Goal: Check status

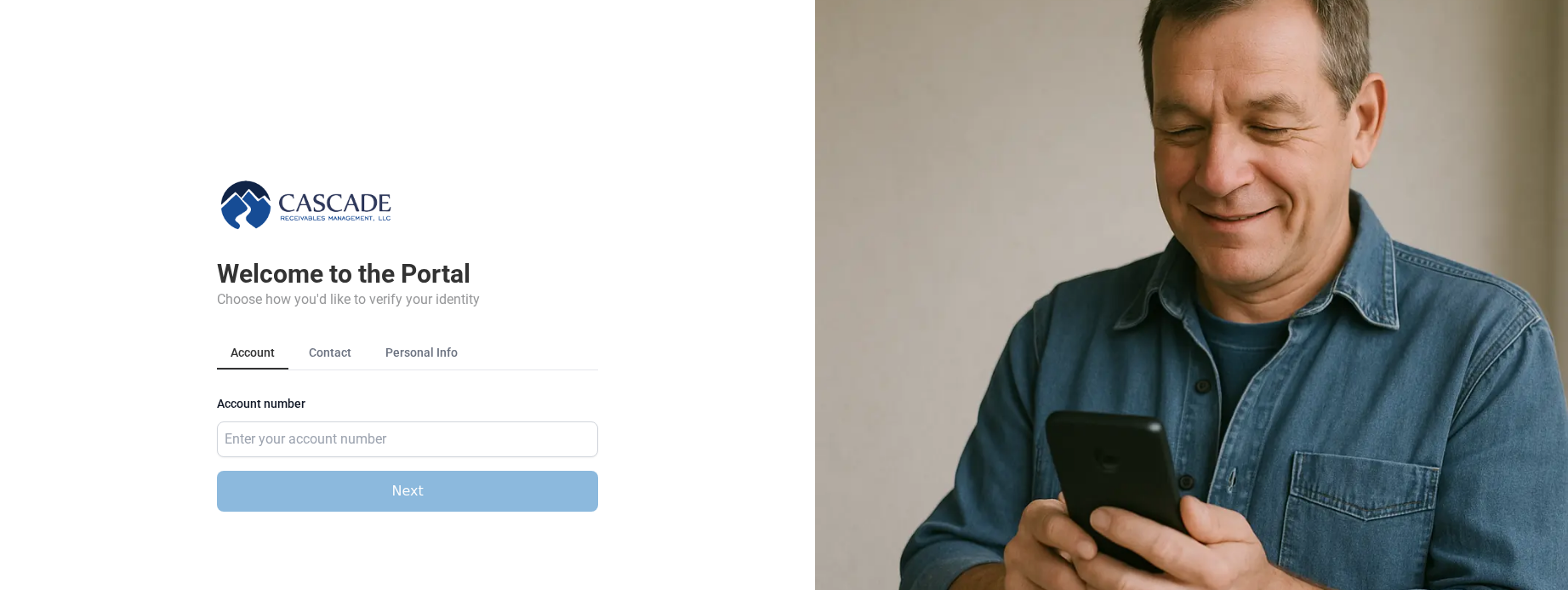
click at [831, 148] on img at bounding box center [1191, 295] width 753 height 590
